Goal: Navigation & Orientation: Find specific page/section

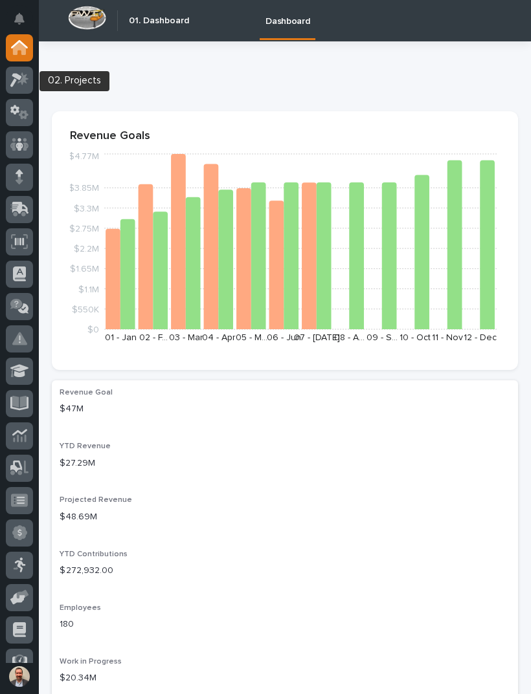
click at [26, 85] on icon at bounding box center [19, 79] width 19 height 15
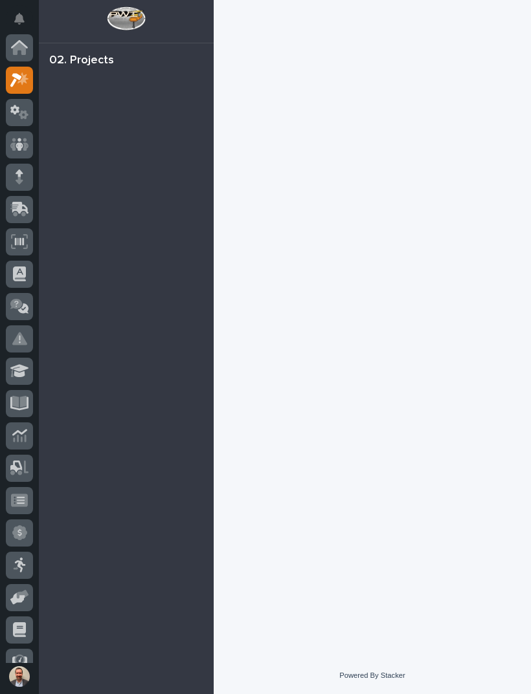
scroll to position [32, 0]
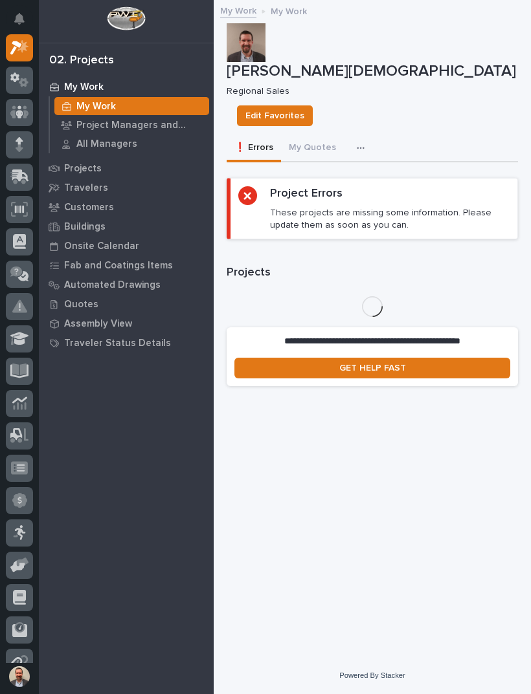
click at [123, 245] on p "Onsite Calendar" at bounding box center [101, 247] width 75 height 12
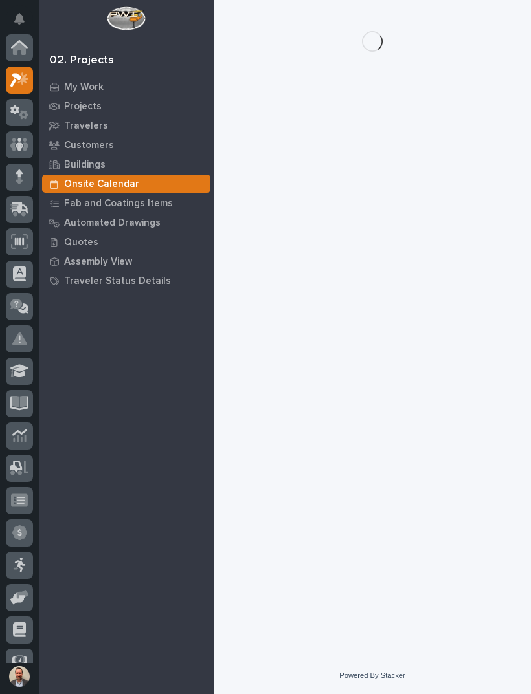
scroll to position [32, 0]
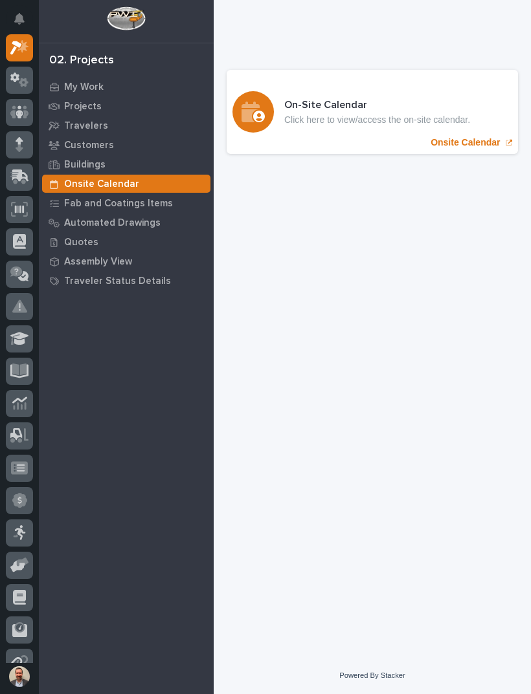
click at [486, 129] on div "On-Site Calendar Click here to view/access the on-site calendar. Onsite Calendar" at bounding box center [371, 112] width 291 height 84
